Goal: Task Accomplishment & Management: Manage account settings

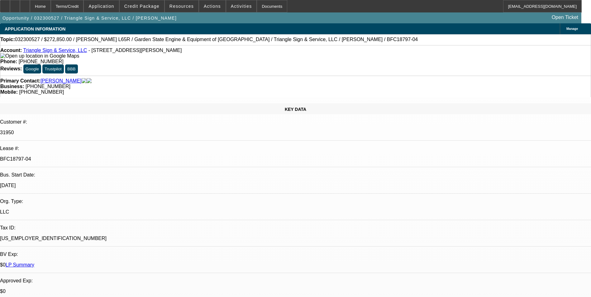
select select "0"
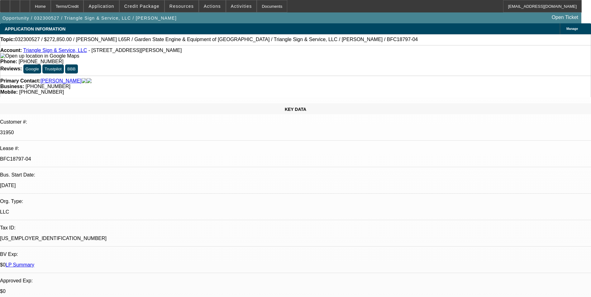
select select "0"
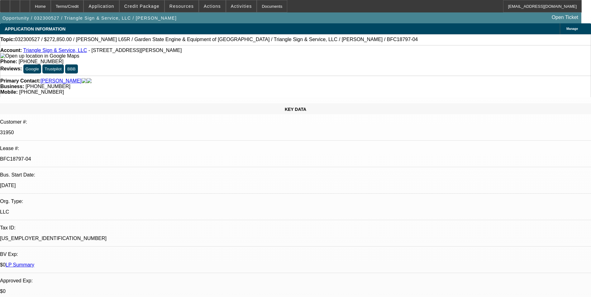
select select "0"
select select "1"
select select "6"
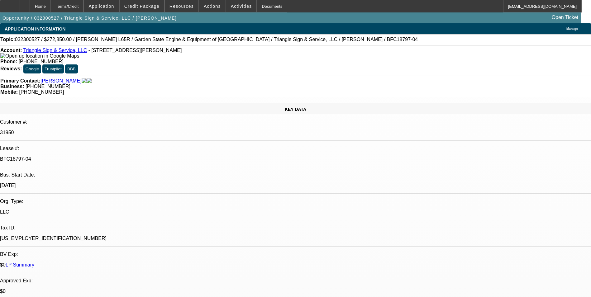
select select "1"
select select "6"
select select "1"
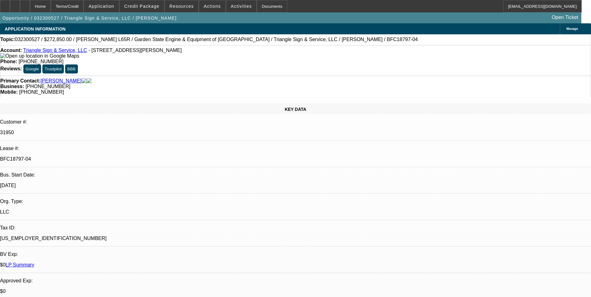
select select "6"
select select "1"
select select "6"
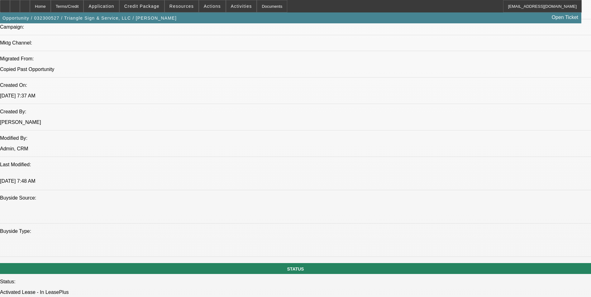
scroll to position [530, 0]
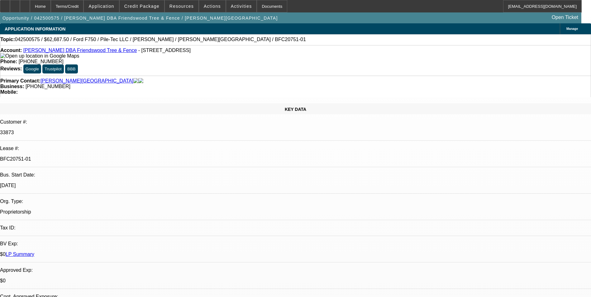
select select "0"
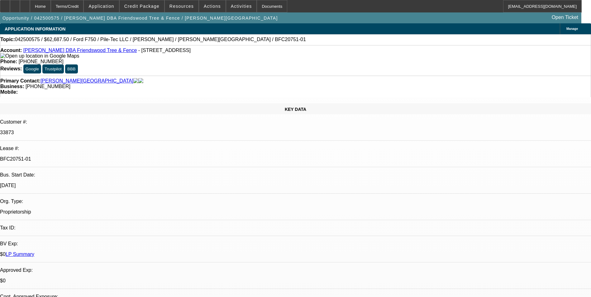
select select "0"
select select "1"
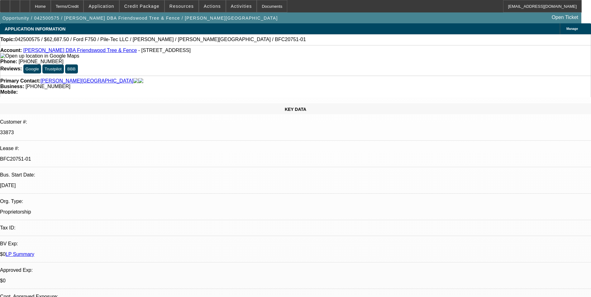
select select "1"
select select "6"
select select "1"
select select "6"
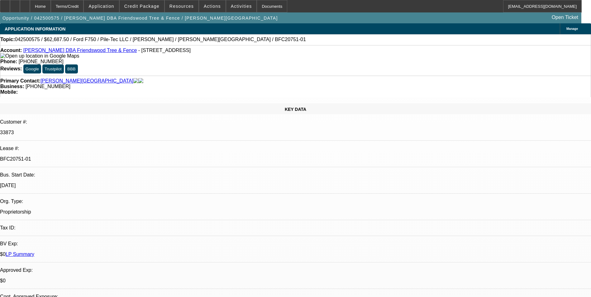
select select "1"
select select "6"
click at [34, 252] on link "LP Summary" at bounding box center [20, 254] width 29 height 5
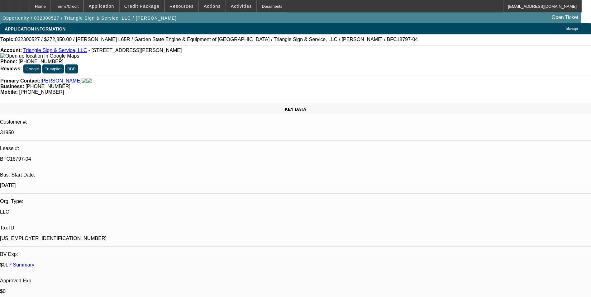
select select "0"
select select "6"
select select "0"
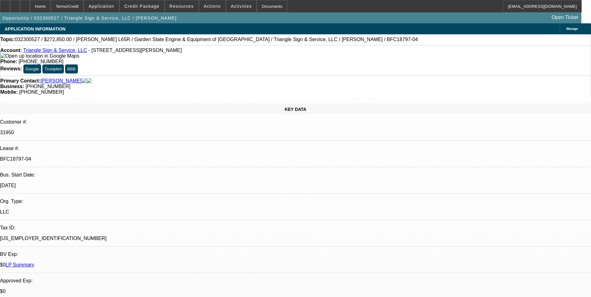
select select "0"
select select "6"
select select "0"
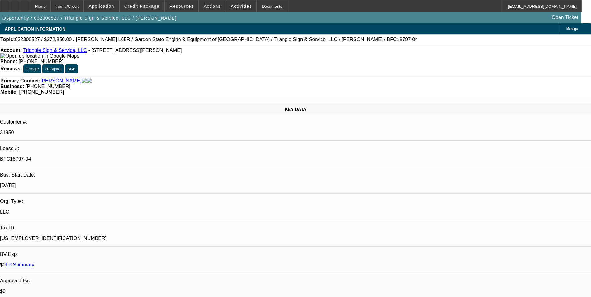
select select "0"
select select "6"
select select "0"
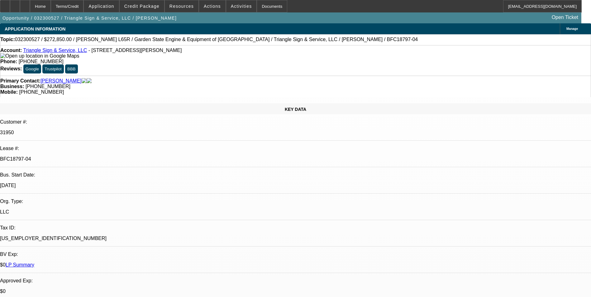
select select "6"
